Goal: Information Seeking & Learning: Check status

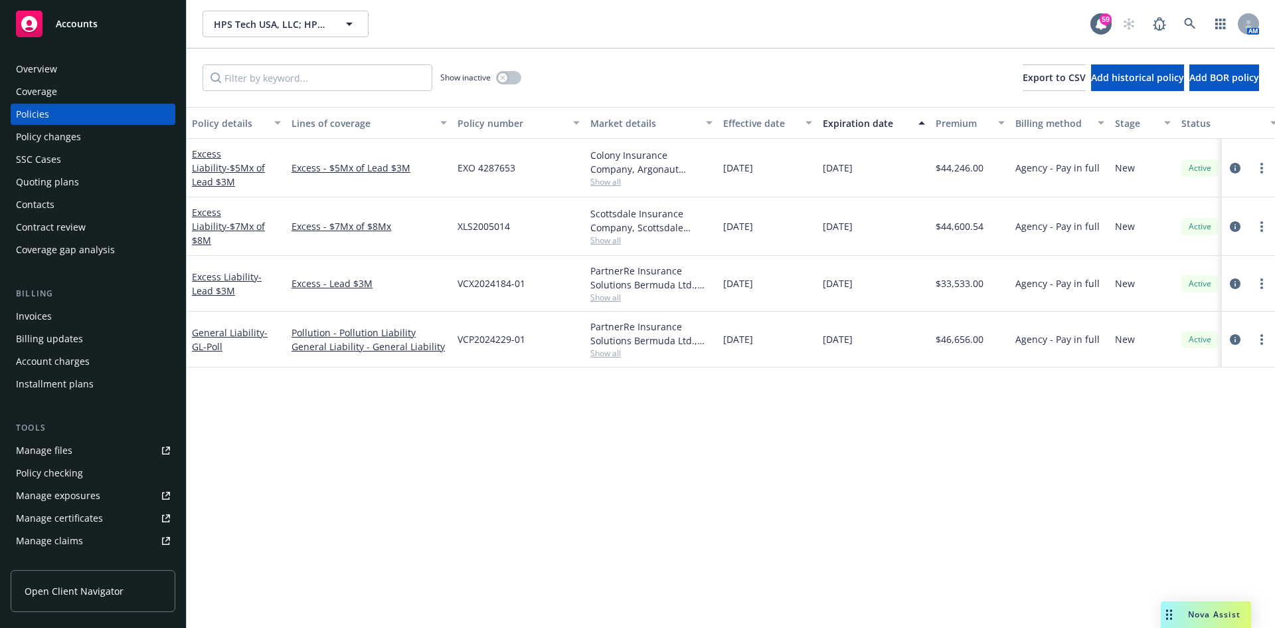
drag, startPoint x: 383, startPoint y: 452, endPoint x: 408, endPoint y: 433, distance: 30.8
click at [383, 451] on div "Policy details Lines of coverage Policy number Market details Effective date Ex…" at bounding box center [731, 367] width 1089 height 521
click at [234, 223] on span "- $7Mx of $8M" at bounding box center [228, 233] width 73 height 27
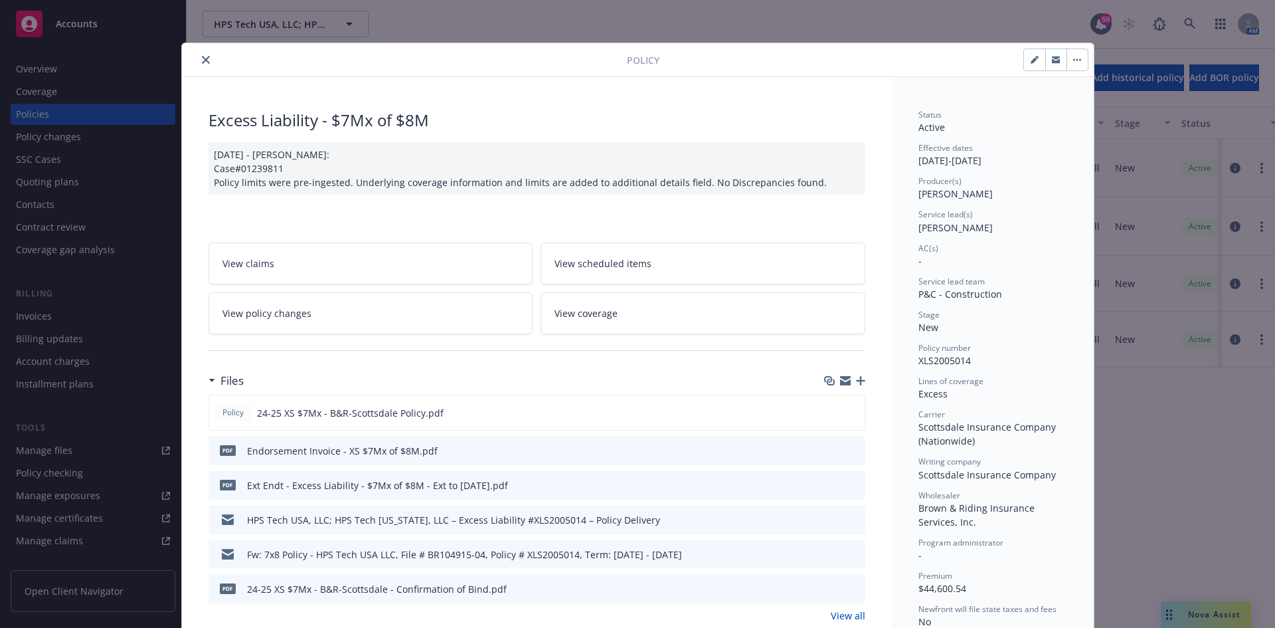
click at [21, 302] on div "Policy Excess Liability - $7Mx of $8M [DATE] - [PERSON_NAME]: Case#01239811 Pol…" at bounding box center [637, 314] width 1275 height 628
click at [48, 327] on div "Policy Excess Liability - $7Mx of $8M [DATE] - [PERSON_NAME]: Case#01239811 Pol…" at bounding box center [637, 314] width 1275 height 628
click at [202, 59] on icon "close" at bounding box center [206, 60] width 8 height 8
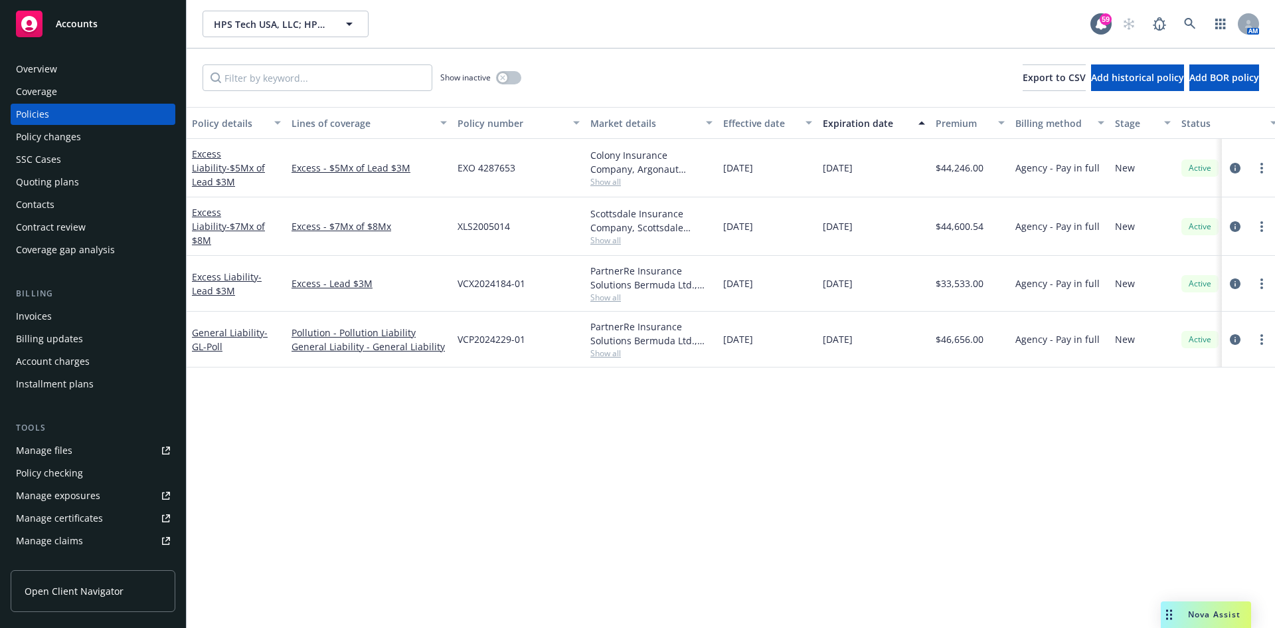
click at [56, 320] on div "Invoices" at bounding box center [93, 316] width 154 height 21
